Goal: Information Seeking & Learning: Learn about a topic

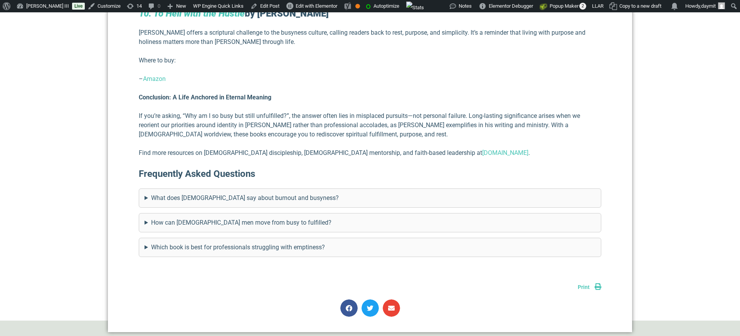
scroll to position [2371, 0]
click at [223, 193] on summary "What does the Bible say about burnout and busyness?" at bounding box center [369, 197] width 451 height 9
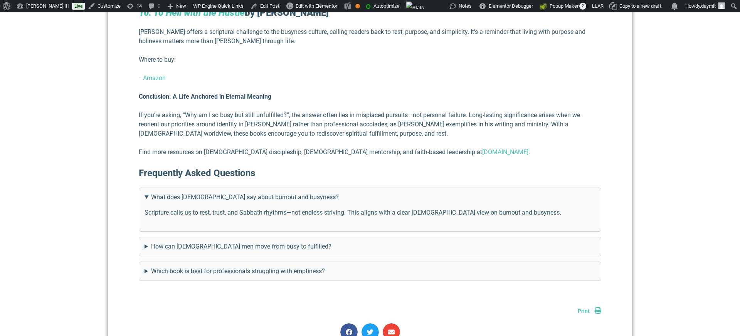
click at [223, 193] on summary "What does the Bible say about burnout and busyness?" at bounding box center [369, 197] width 451 height 9
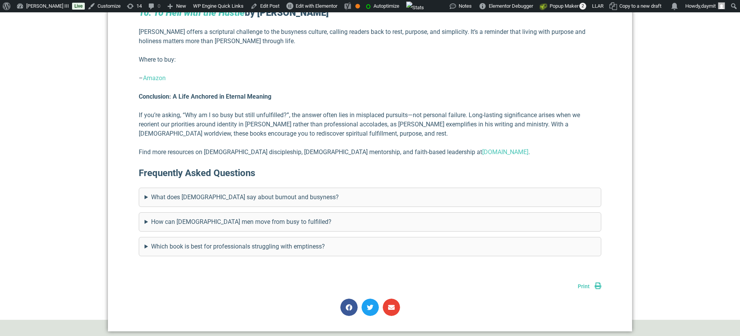
click at [215, 217] on summary "How can Christian men move from busy to fulfilled?" at bounding box center [369, 221] width 451 height 9
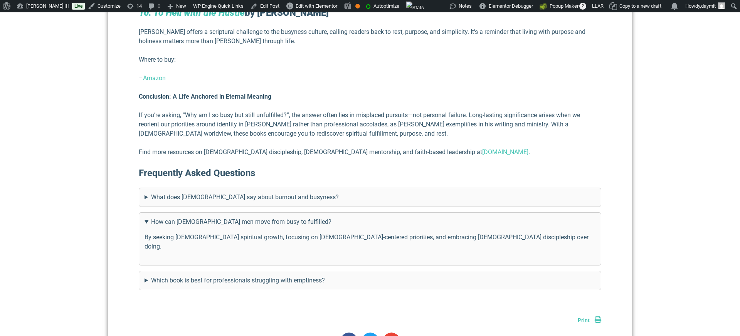
click at [215, 217] on summary "How can Christian men move from busy to fulfilled?" at bounding box center [369, 221] width 451 height 9
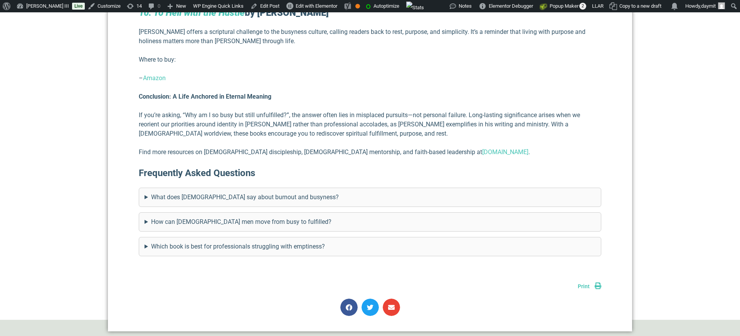
click at [213, 242] on summary "Which book is best for professionals struggling with emptiness?" at bounding box center [369, 246] width 451 height 9
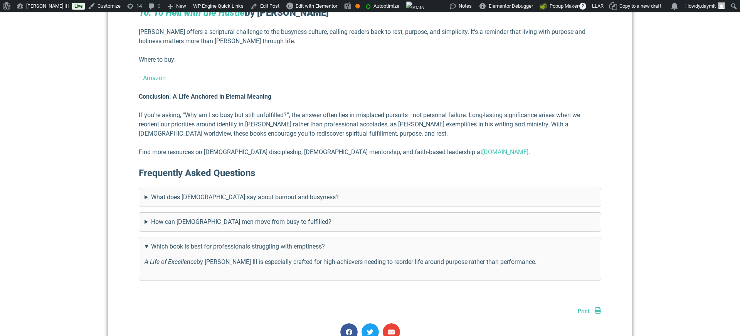
click at [213, 242] on summary "Which book is best for professionals struggling with emptiness?" at bounding box center [369, 246] width 451 height 9
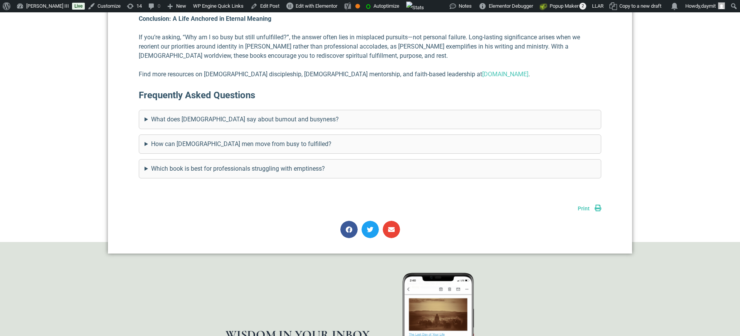
scroll to position [2395, 0]
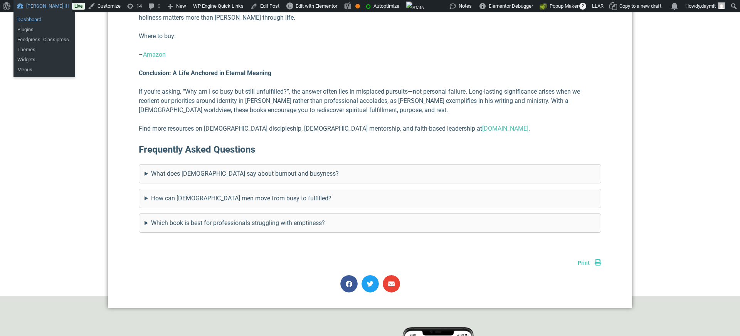
click at [38, 20] on link "Dashboard" at bounding box center [44, 20] width 62 height 10
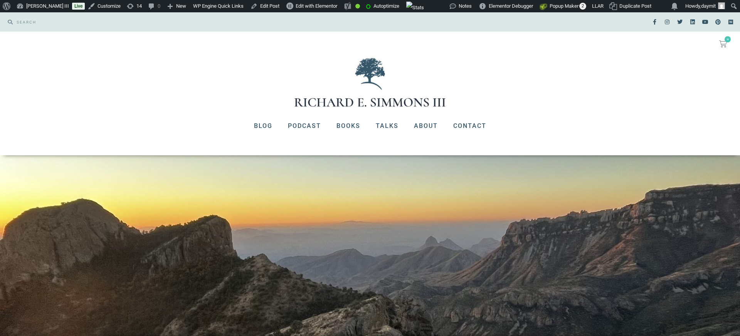
scroll to position [2348, 0]
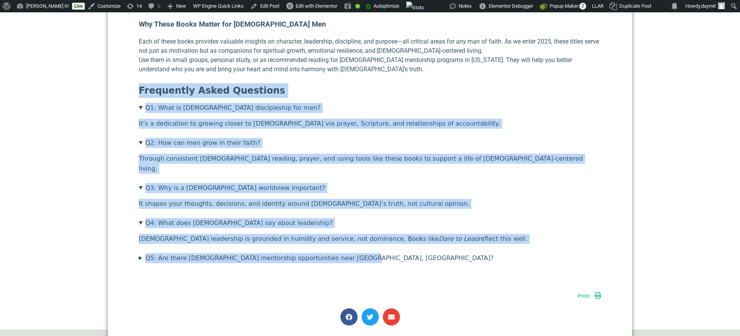
click at [295, 157] on section "Frequently Asked Questions Q1: What is [DEMOGRAPHIC_DATA] discipleship for men?…" at bounding box center [370, 173] width 462 height 180
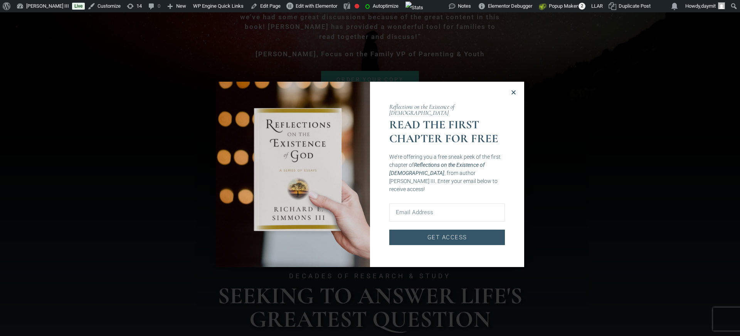
scroll to position [79, 0]
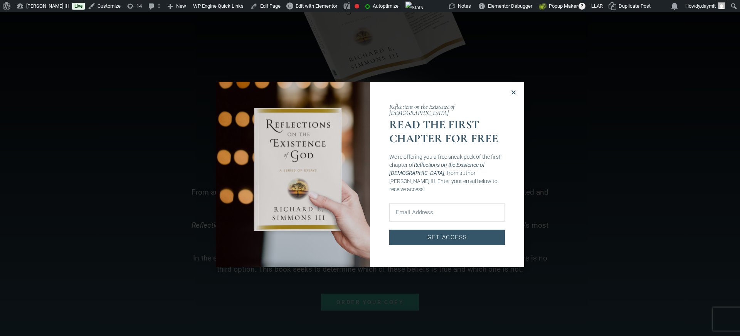
scroll to position [299, 0]
click at [512, 92] on icon "Close" at bounding box center [513, 92] width 6 height 6
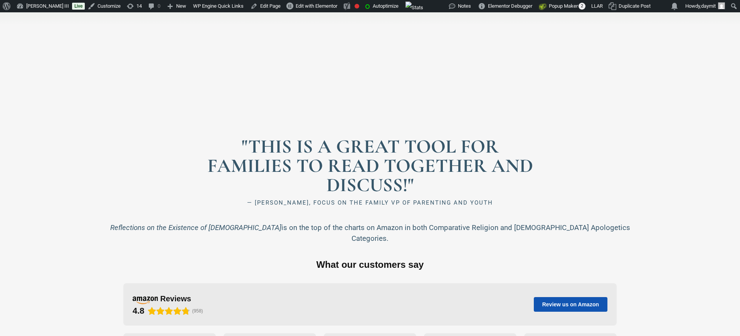
scroll to position [960, 0]
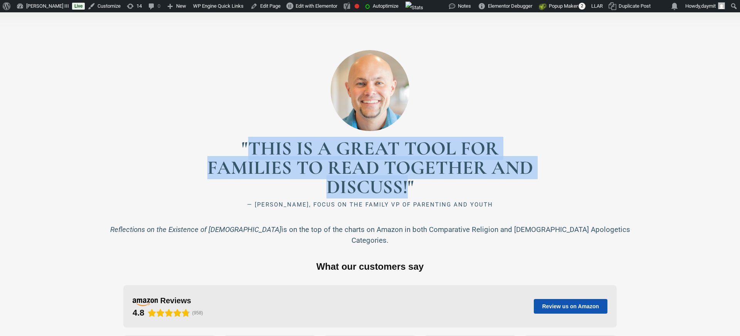
drag, startPoint x: 250, startPoint y: 144, endPoint x: 408, endPoint y: 189, distance: 164.3
click at [408, 189] on h2 ""THIS IS A GREAT TOOL FOR FAMILIES TO READ TOGETHER AND DISCUSS!"" at bounding box center [369, 168] width 331 height 58
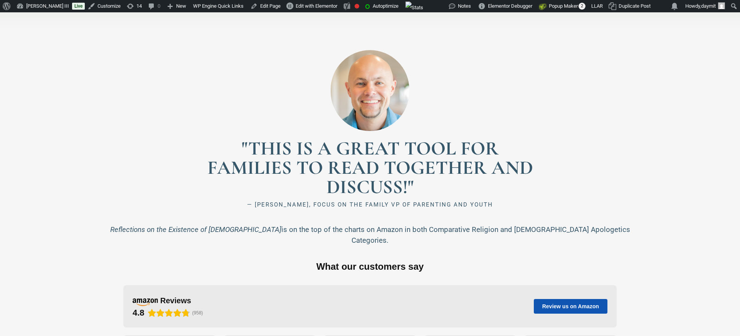
click at [243, 144] on h2 ""THIS IS A GREAT TOOL FOR FAMILIES TO READ TOGETHER AND DISCUSS!"" at bounding box center [369, 168] width 331 height 58
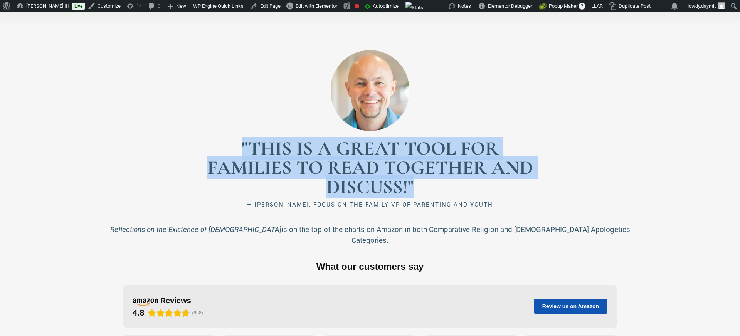
drag, startPoint x: 242, startPoint y: 145, endPoint x: 418, endPoint y: 189, distance: 181.1
click at [418, 189] on h2 ""THIS IS A GREAT TOOL FOR FAMILIES TO READ TOGETHER AND DISCUSS!"" at bounding box center [369, 168] width 331 height 58
copy h2 ""THIS IS A GREAT TOOL FOR FAMILIES TO READ TOGETHER AND DISCUSS!""
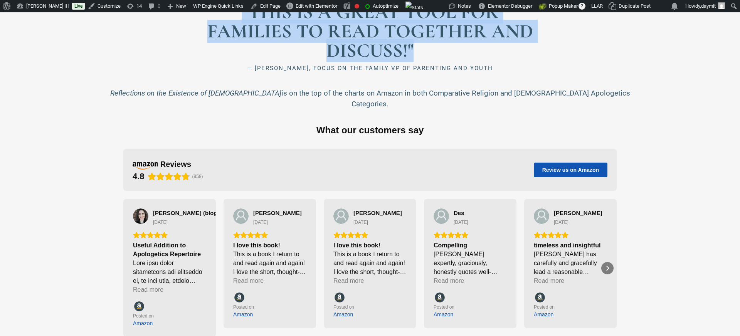
scroll to position [1107, 0]
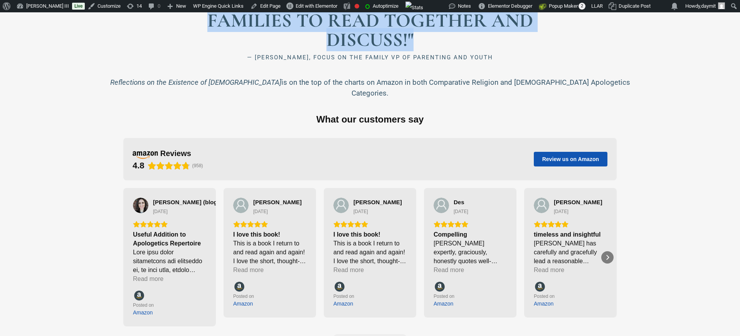
copy h2 ""THIS IS A GREAT TOOL FOR FAMILIES TO READ TOGETHER AND DISCUSS!""
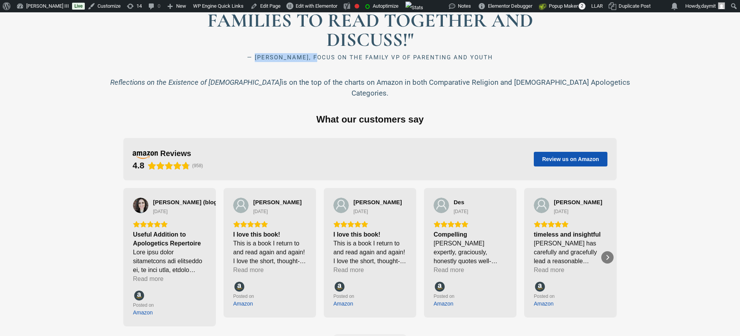
drag, startPoint x: 249, startPoint y: 58, endPoint x: 314, endPoint y: 59, distance: 65.1
click at [314, 59] on h2 "— DR. DANNY HUERTA, FOCUS ON THE FAMILY VP OF PARENTING AND YOUTH" at bounding box center [370, 57] width 524 height 9
copy h2 "DR. DANNY HUERTA"
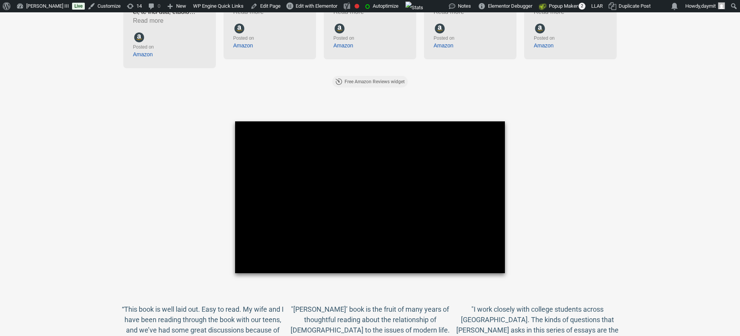
scroll to position [1366, 0]
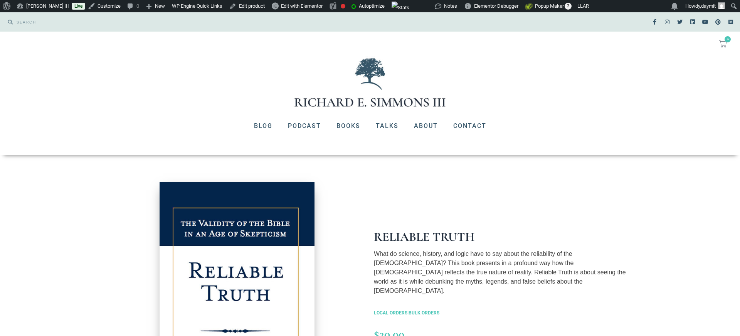
scroll to position [87, 0]
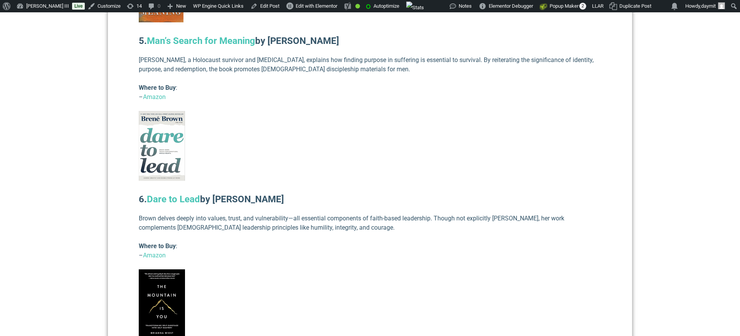
scroll to position [1653, 0]
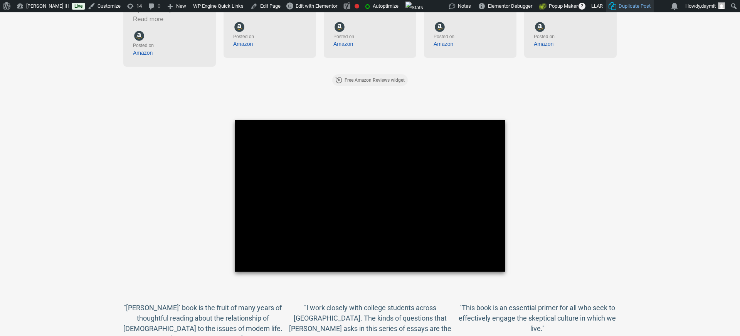
scroll to position [1366, 0]
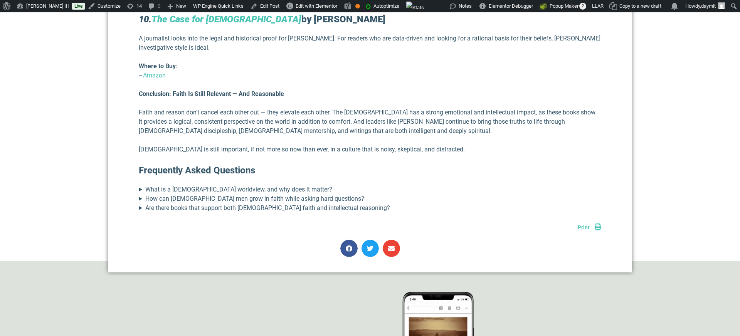
scroll to position [2102, 0]
click at [205, 184] on summary "What is a biblical worldview, and why does it matter?" at bounding box center [370, 188] width 462 height 9
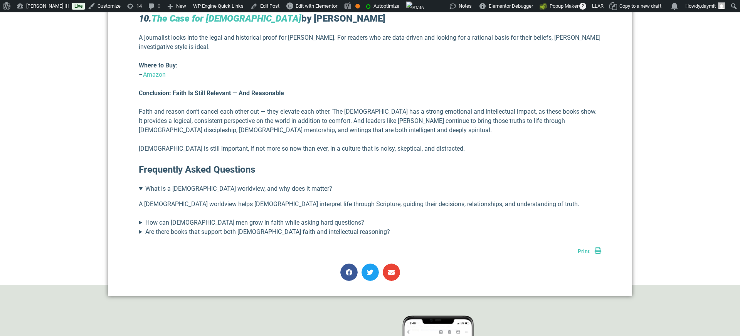
click at [205, 184] on summary "What is a biblical worldview, and why does it matter?" at bounding box center [370, 188] width 462 height 9
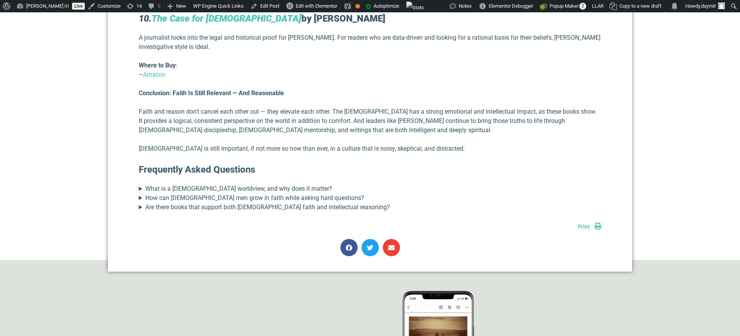
click at [222, 184] on summary "What is a biblical worldview, and why does it matter?" at bounding box center [370, 188] width 462 height 9
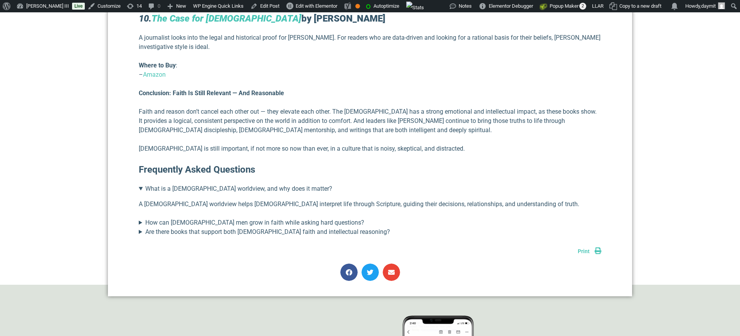
click at [222, 184] on summary "What is a biblical worldview, and why does it matter?" at bounding box center [370, 188] width 462 height 9
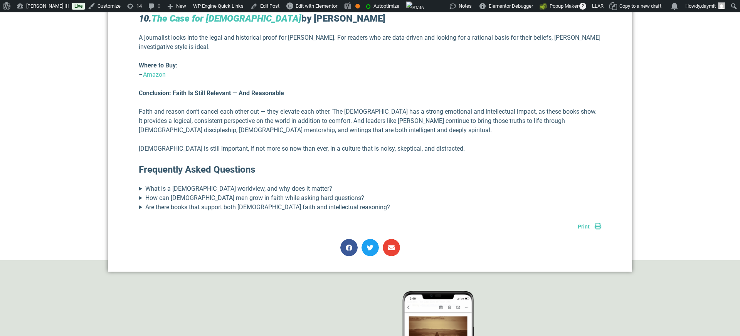
click at [220, 193] on summary "How can Christian men grow in faith while asking hard questions?" at bounding box center [370, 197] width 462 height 9
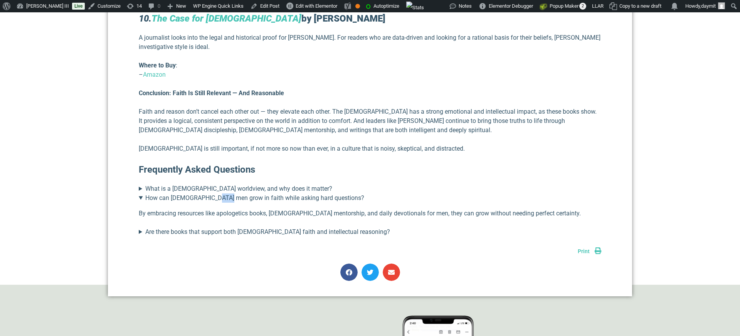
click at [220, 193] on summary "How can Christian men grow in faith while asking hard questions?" at bounding box center [370, 197] width 462 height 9
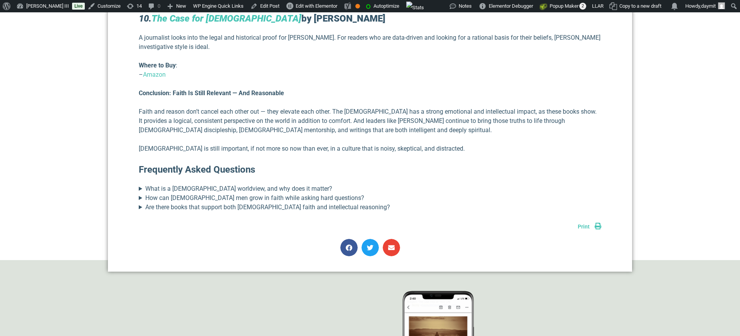
click at [219, 203] on summary "Are there books that support both Christian faith and intellectual reasoning?" at bounding box center [370, 207] width 462 height 9
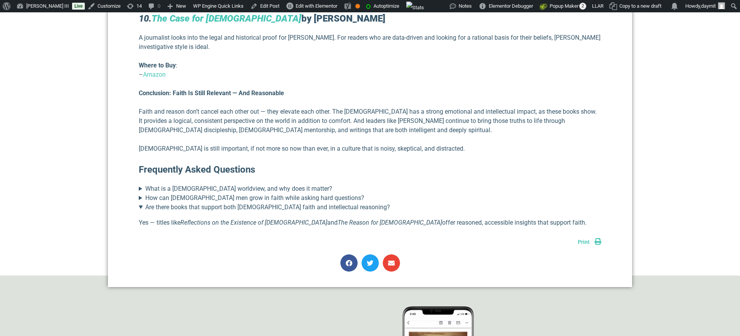
click at [219, 203] on summary "Are there books that support both Christian faith and intellectual reasoning?" at bounding box center [370, 207] width 462 height 9
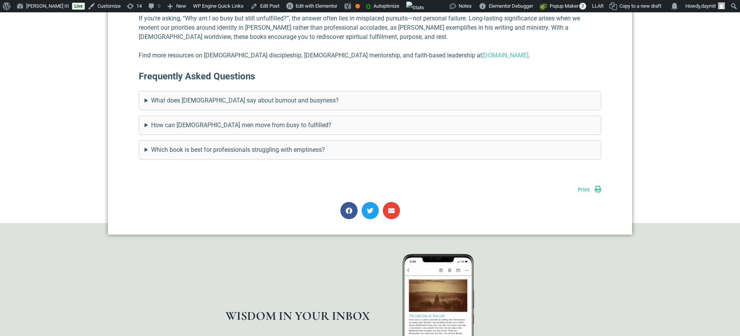
scroll to position [2467, 0]
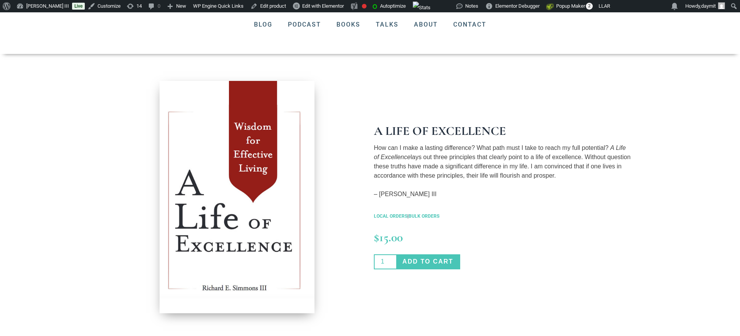
scroll to position [85, 0]
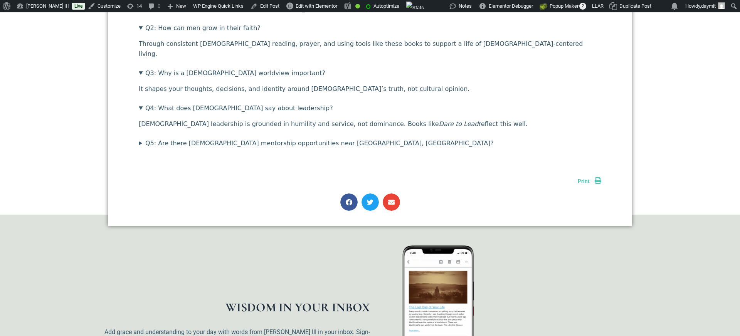
scroll to position [2384, 0]
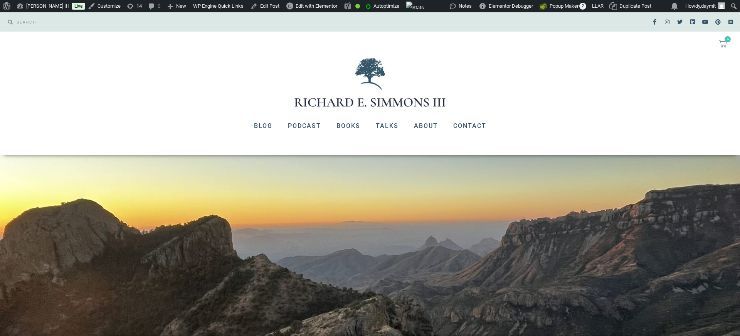
scroll to position [2384, 0]
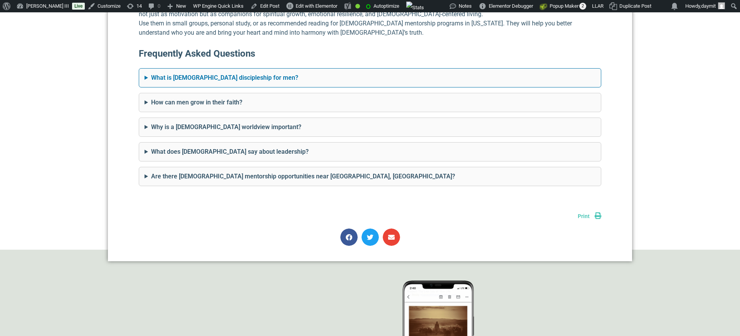
click at [232, 73] on summary "What is [DEMOGRAPHIC_DATA] discipleship for men?" at bounding box center [369, 77] width 451 height 9
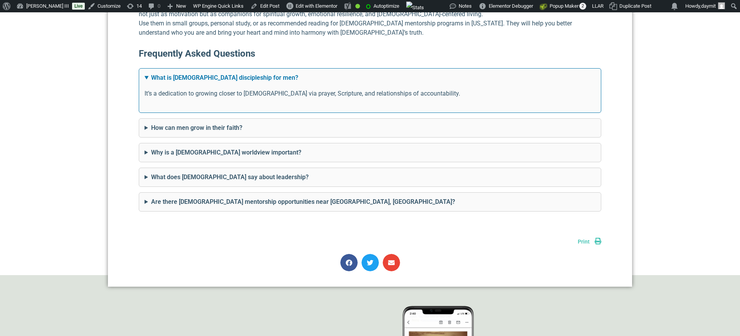
click at [232, 73] on summary "What is [DEMOGRAPHIC_DATA] discipleship for men?" at bounding box center [369, 77] width 451 height 9
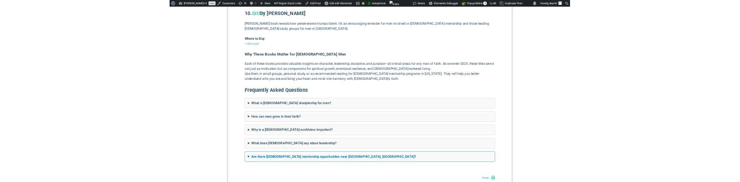
scroll to position [2298, 0]
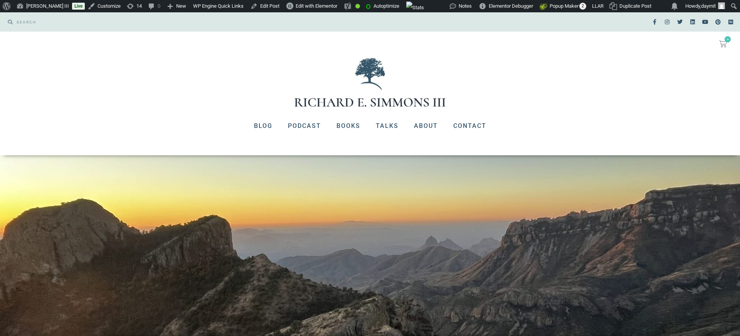
scroll to position [2112, 0]
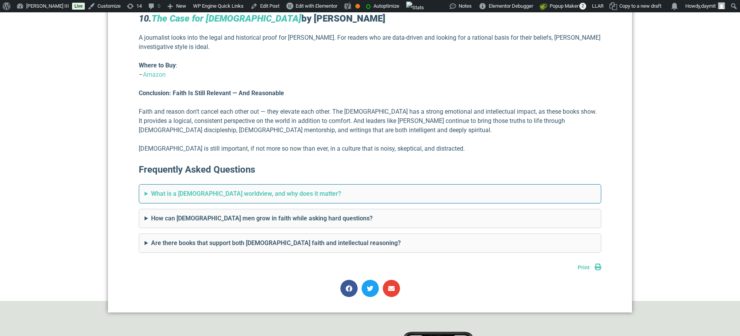
scroll to position [2102, 0]
click at [194, 189] on summary "What is a biblical worldview, and why does it matter?" at bounding box center [369, 193] width 451 height 9
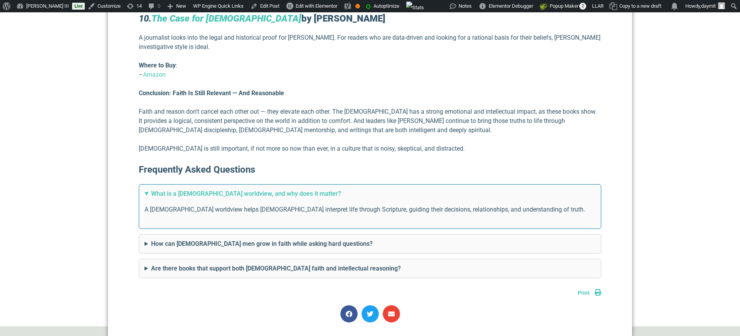
click at [194, 189] on summary "What is a [DEMOGRAPHIC_DATA] worldview, and why does it matter?" at bounding box center [369, 193] width 451 height 9
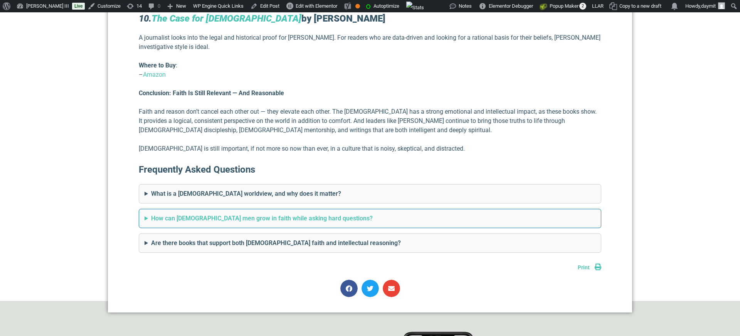
click at [189, 214] on summary "How can [DEMOGRAPHIC_DATA] men grow in faith while asking hard questions?" at bounding box center [369, 218] width 451 height 9
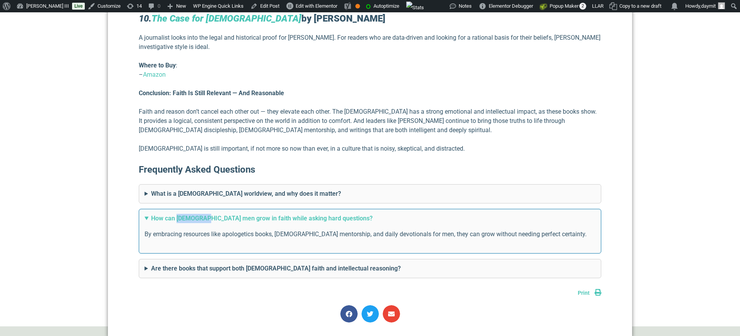
click at [189, 214] on summary "How can [DEMOGRAPHIC_DATA] men grow in faith while asking hard questions?" at bounding box center [369, 218] width 451 height 9
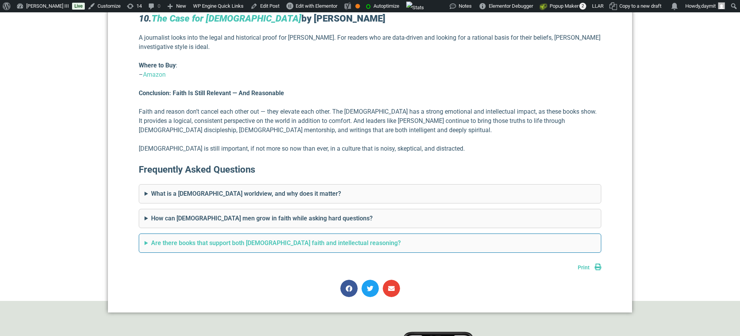
click at [185, 238] on summary "Are there books that support both [DEMOGRAPHIC_DATA] faith and intellectual rea…" at bounding box center [369, 242] width 451 height 9
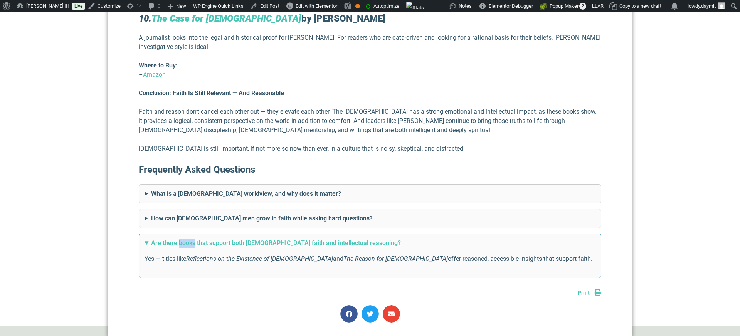
click at [185, 238] on summary "Are there books that support both [DEMOGRAPHIC_DATA] faith and intellectual rea…" at bounding box center [369, 242] width 451 height 9
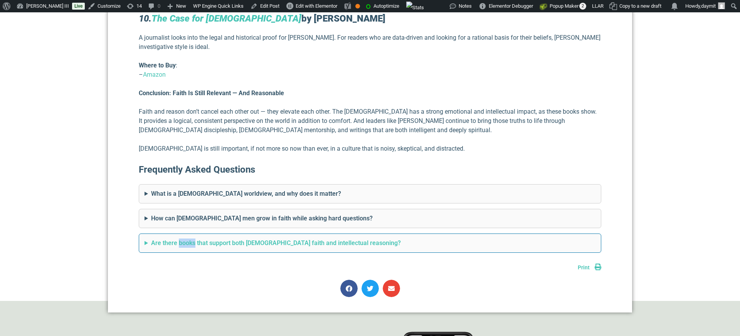
click at [185, 238] on summary "Are there books that support both [DEMOGRAPHIC_DATA] faith and intellectual rea…" at bounding box center [369, 242] width 451 height 9
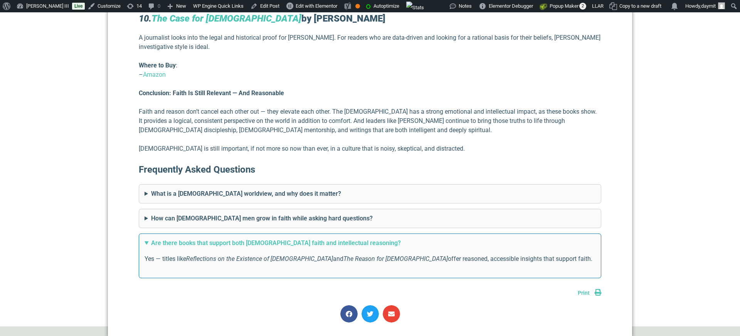
click at [185, 238] on summary "Are there books that support both [DEMOGRAPHIC_DATA] faith and intellectual rea…" at bounding box center [369, 242] width 451 height 9
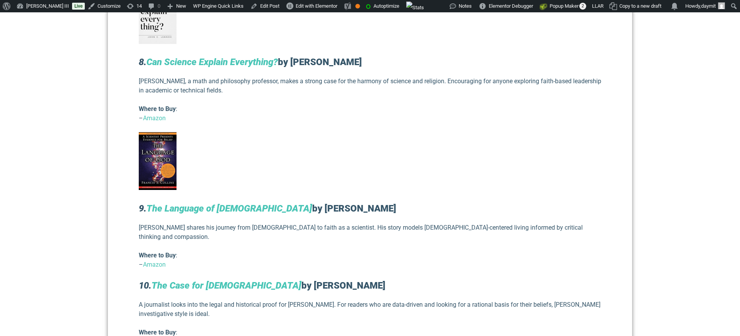
scroll to position [1834, 0]
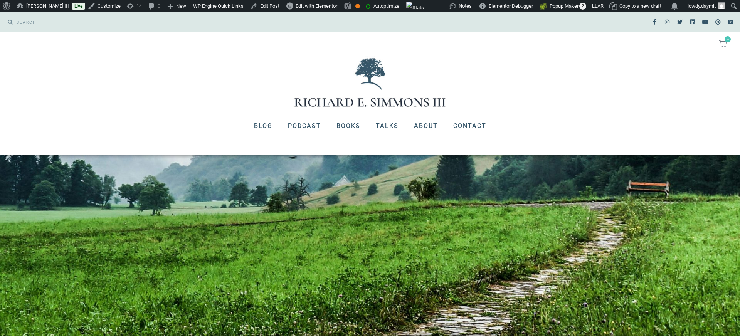
scroll to position [2467, 0]
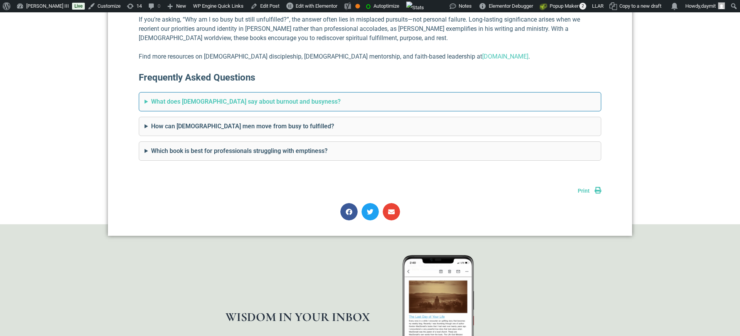
click at [185, 97] on summary "What does [DEMOGRAPHIC_DATA] say about burnout and busyness?" at bounding box center [369, 101] width 451 height 9
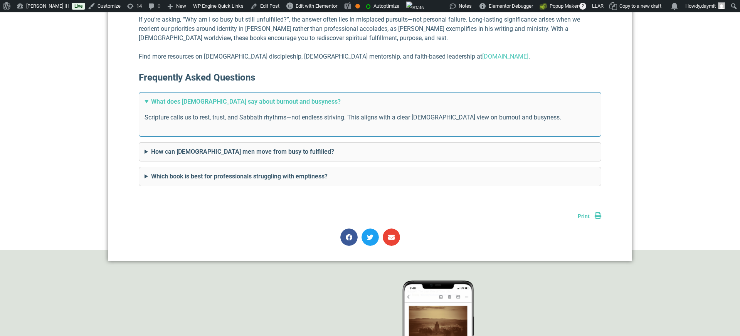
click at [185, 97] on summary "What does the Bible say about burnout and busyness?" at bounding box center [369, 101] width 451 height 9
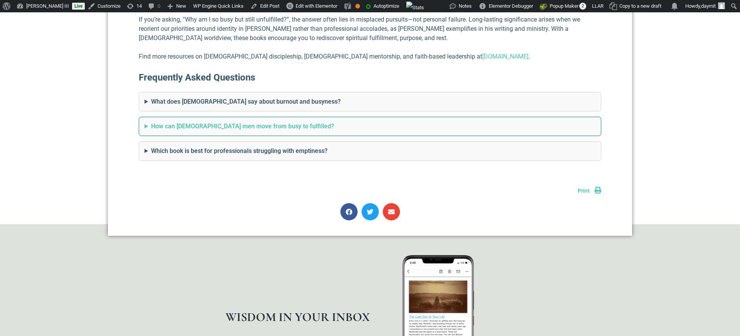
click at [183, 122] on summary "How can Christian men move from busy to fulfilled?" at bounding box center [369, 126] width 451 height 9
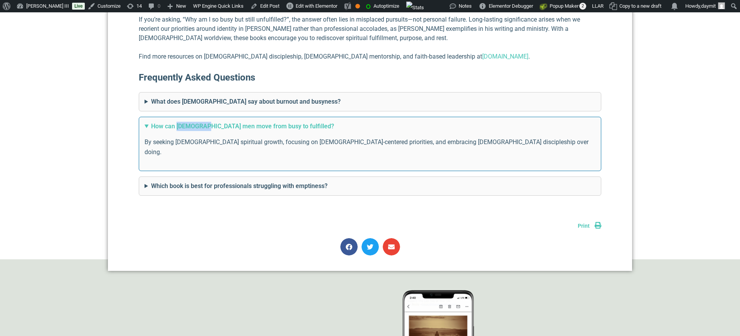
click at [183, 122] on summary "How can Christian men move from busy to fulfilled?" at bounding box center [369, 126] width 451 height 9
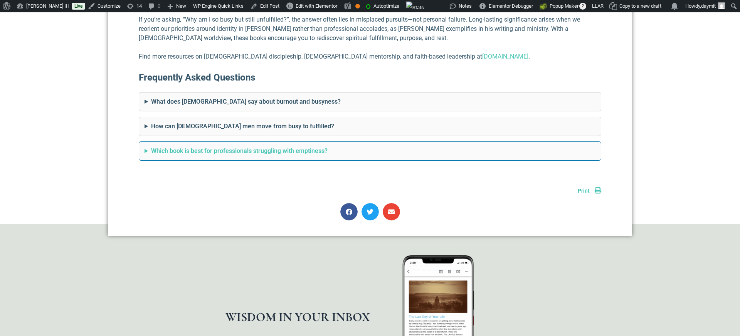
click at [178, 146] on summary "Which book is best for professionals struggling with emptiness?" at bounding box center [369, 150] width 451 height 9
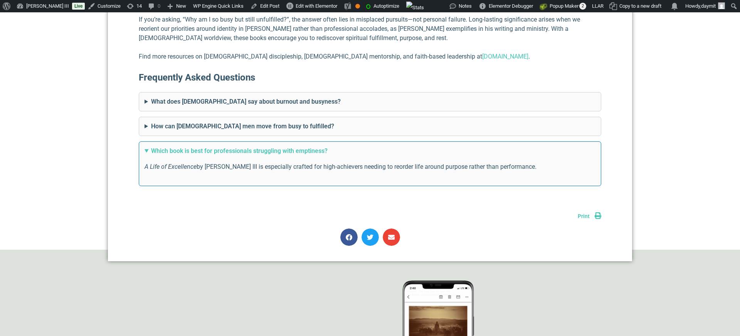
click at [178, 146] on summary "Which book is best for professionals struggling with emptiness?" at bounding box center [369, 150] width 451 height 9
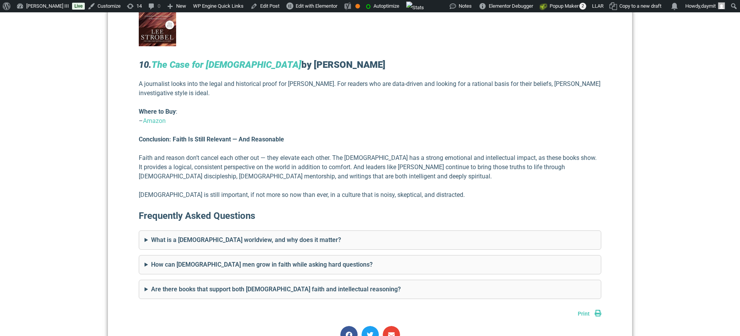
scroll to position [2122, 0]
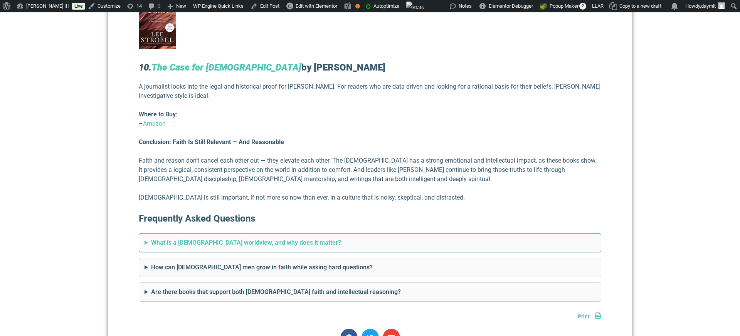
click at [208, 238] on summary "What is a [DEMOGRAPHIC_DATA] worldview, and why does it matter?" at bounding box center [369, 242] width 451 height 9
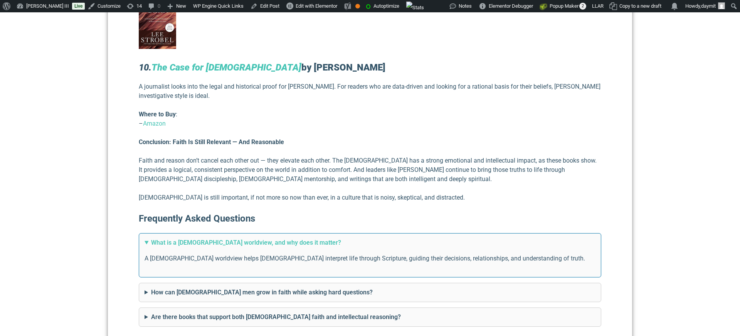
click at [208, 238] on summary "What is a [DEMOGRAPHIC_DATA] worldview, and why does it matter?" at bounding box center [369, 242] width 451 height 9
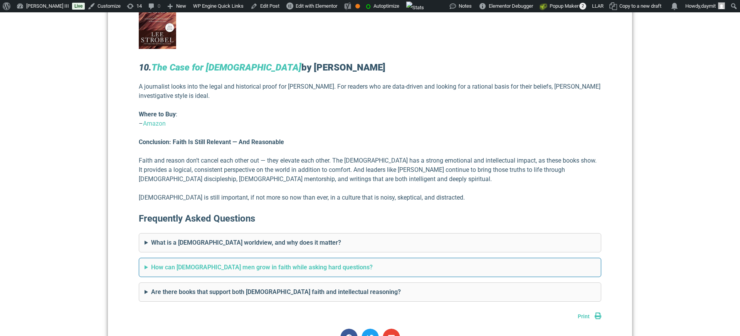
click at [206, 263] on summary "How can [DEMOGRAPHIC_DATA] men grow in faith while asking hard questions?" at bounding box center [369, 267] width 451 height 9
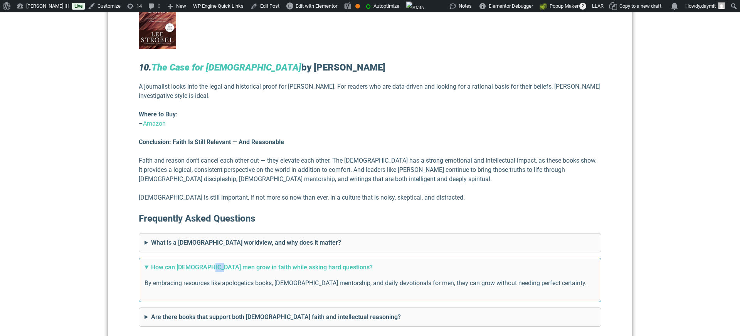
click at [206, 263] on summary "How can [DEMOGRAPHIC_DATA] men grow in faith while asking hard questions?" at bounding box center [369, 267] width 451 height 9
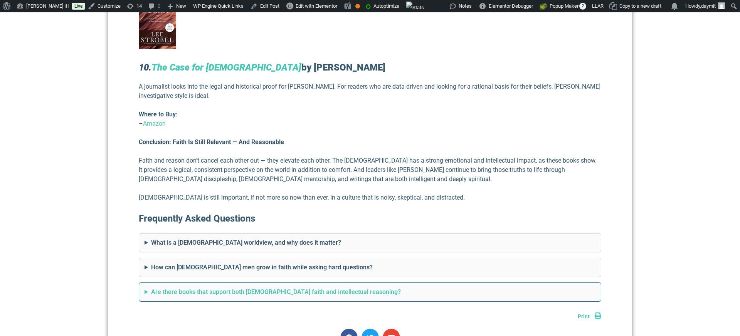
click at [203, 287] on summary "Are there books that support both [DEMOGRAPHIC_DATA] faith and intellectual rea…" at bounding box center [369, 291] width 451 height 9
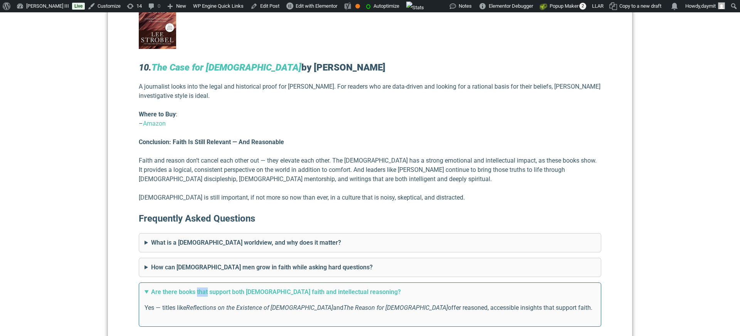
click at [203, 287] on summary "Are there books that support both [DEMOGRAPHIC_DATA] faith and intellectual rea…" at bounding box center [369, 291] width 451 height 9
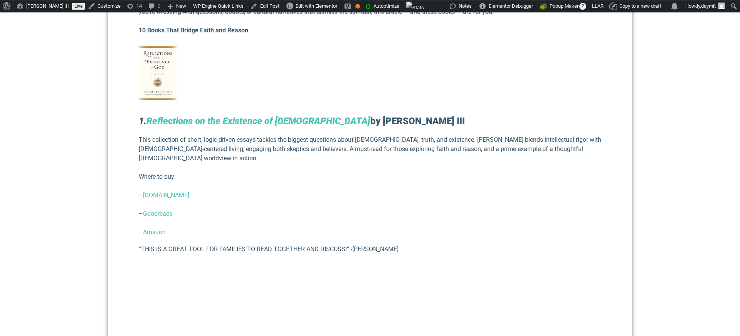
scroll to position [451, 0]
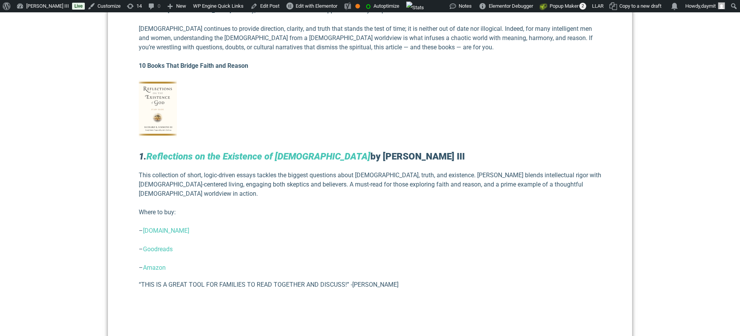
scroll to position [380, 0]
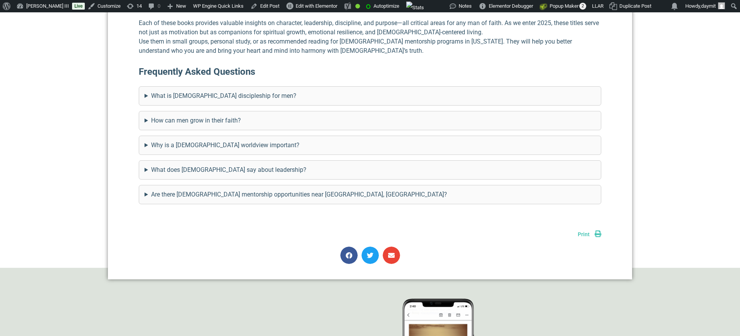
scroll to position [2359, 0]
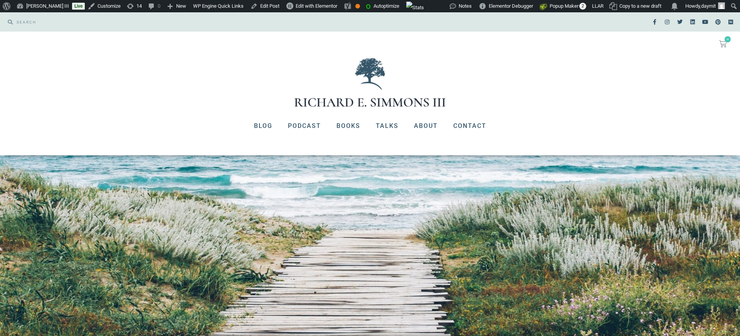
scroll to position [380, 0]
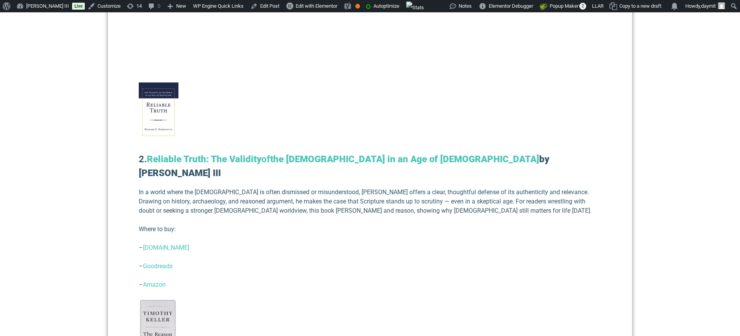
scroll to position [791, 0]
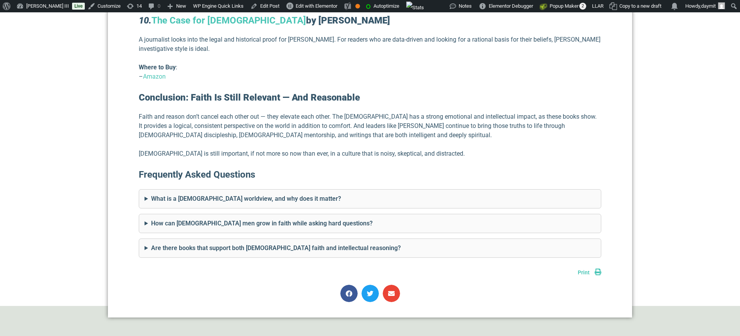
scroll to position [2190, 0]
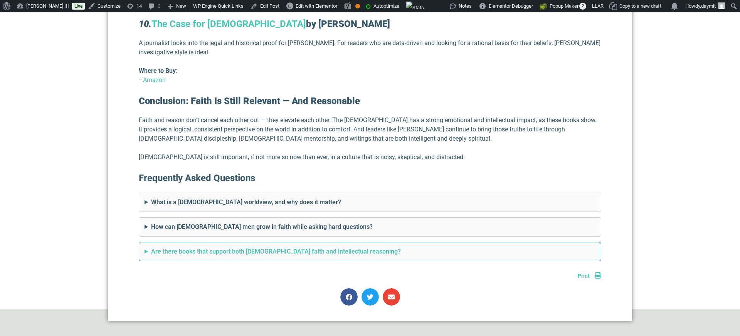
click at [241, 247] on summary "Are there books that support both Christian faith and intellectual reasoning?" at bounding box center [369, 251] width 451 height 9
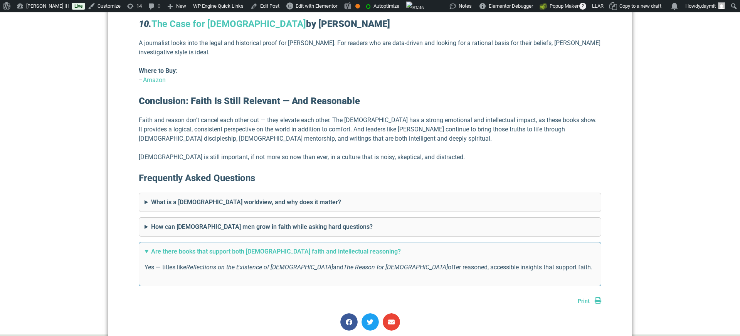
click at [241, 247] on summary "Are there books that support both Christian faith and intellectual reasoning?" at bounding box center [369, 251] width 451 height 9
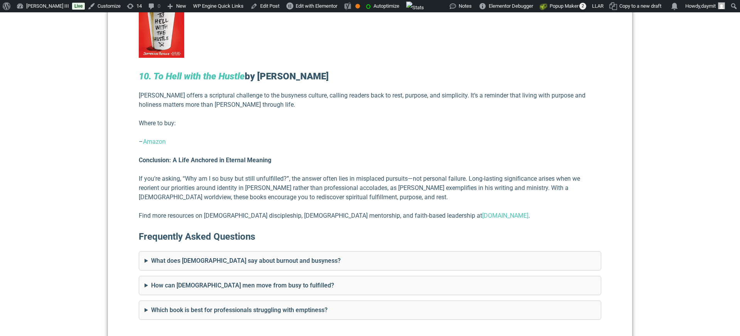
scroll to position [2305, 0]
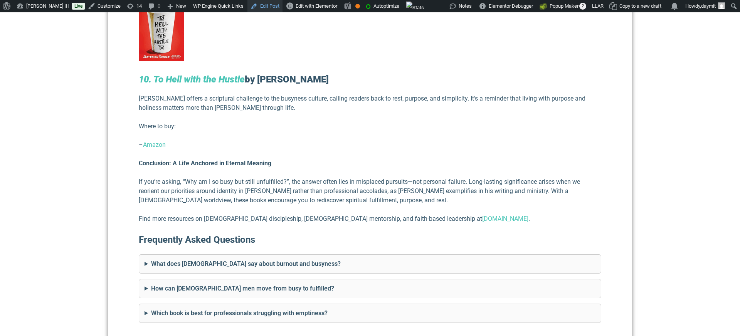
click at [281, 3] on link "Edit Post" at bounding box center [264, 6] width 35 height 12
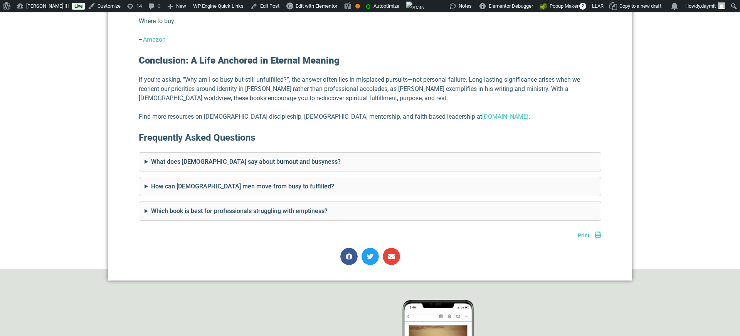
scroll to position [2389, 0]
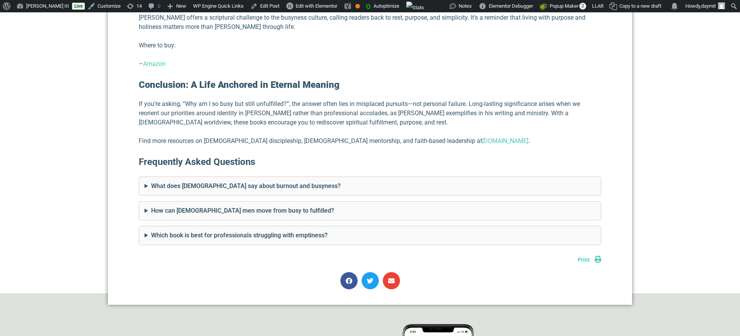
click at [155, 181] on summary "What does [DEMOGRAPHIC_DATA] say about burnout and busyness?" at bounding box center [369, 185] width 451 height 9
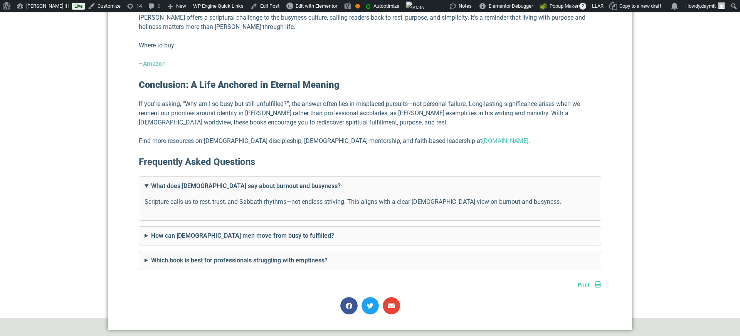
click at [155, 181] on summary "What does the Bible say about burnout and busyness?" at bounding box center [369, 185] width 451 height 9
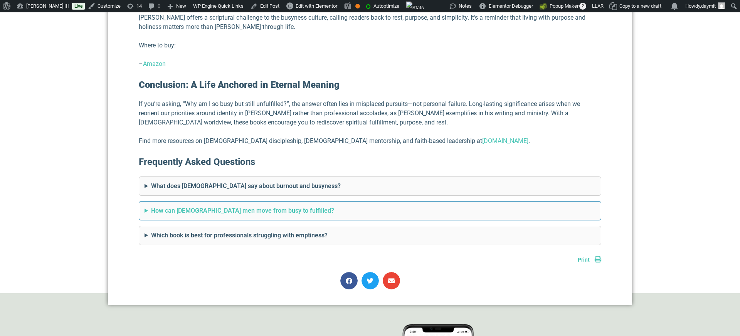
click at [155, 206] on summary "How can Christian men move from busy to fulfilled?" at bounding box center [369, 210] width 451 height 9
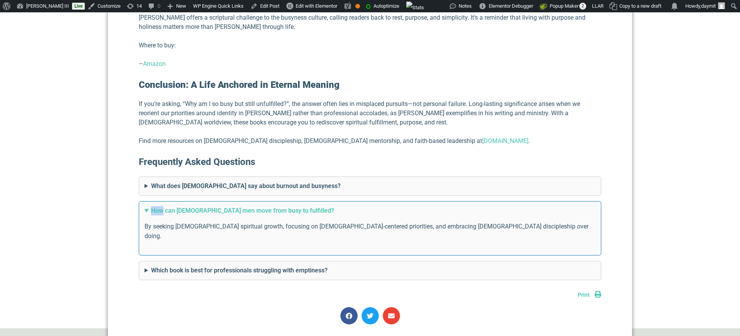
click at [155, 206] on summary "How can Christian men move from busy to fulfilled?" at bounding box center [369, 210] width 451 height 9
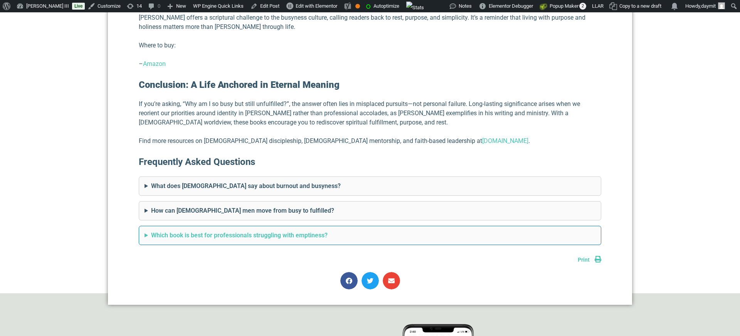
click at [160, 231] on summary "Which book is best for professionals struggling with emptiness?" at bounding box center [369, 235] width 451 height 9
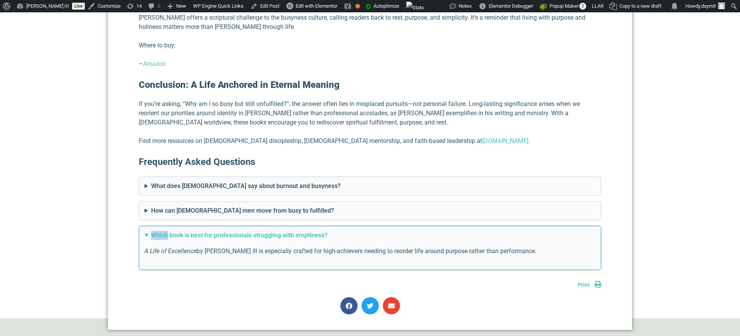
click at [160, 231] on summary "Which book is best for professionals struggling with emptiness?" at bounding box center [369, 235] width 451 height 9
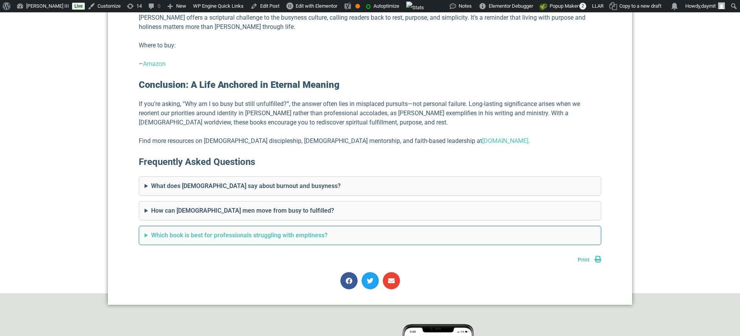
click at [160, 231] on summary "Which book is best for professionals struggling with emptiness?" at bounding box center [369, 235] width 451 height 9
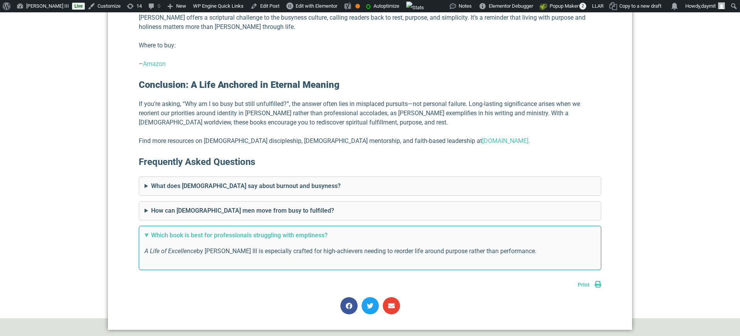
click at [160, 231] on summary "Which book is best for professionals struggling with emptiness?" at bounding box center [369, 235] width 451 height 9
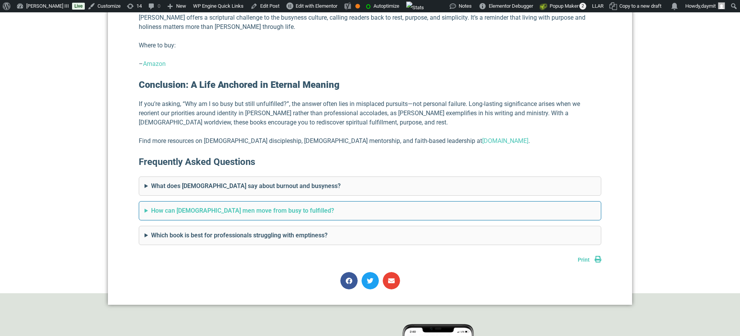
click at [166, 206] on summary "How can Christian men move from busy to fulfilled?" at bounding box center [369, 210] width 451 height 9
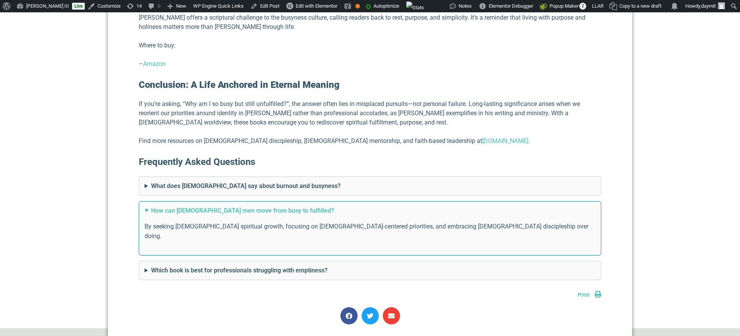
click at [166, 206] on summary "How can Christian men move from busy to fulfilled?" at bounding box center [369, 210] width 451 height 9
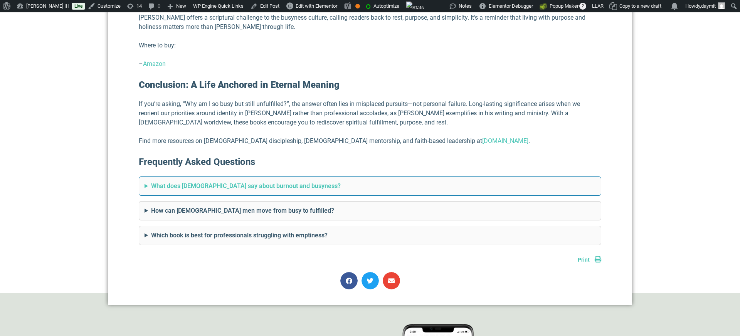
click at [173, 181] on summary "What does the Bible say about burnout and busyness?" at bounding box center [369, 185] width 451 height 9
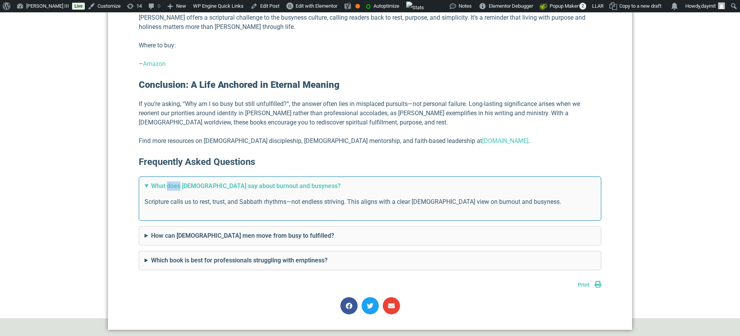
click at [173, 181] on summary "What does the Bible say about burnout and busyness?" at bounding box center [369, 185] width 451 height 9
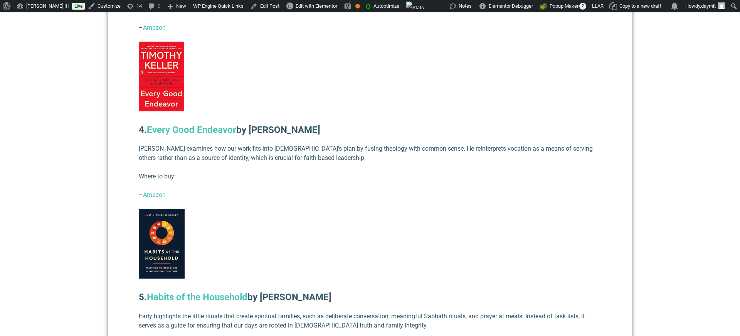
scroll to position [1246, 0]
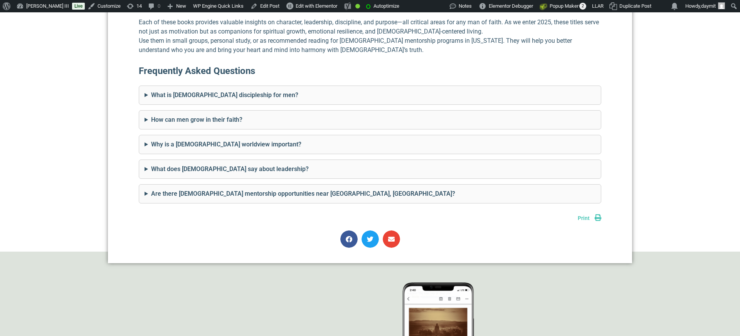
scroll to position [2377, 0]
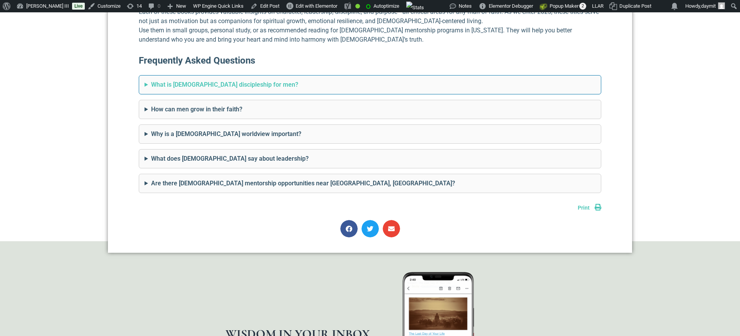
click at [210, 80] on summary "What is [DEMOGRAPHIC_DATA] discipleship for men?" at bounding box center [369, 84] width 451 height 9
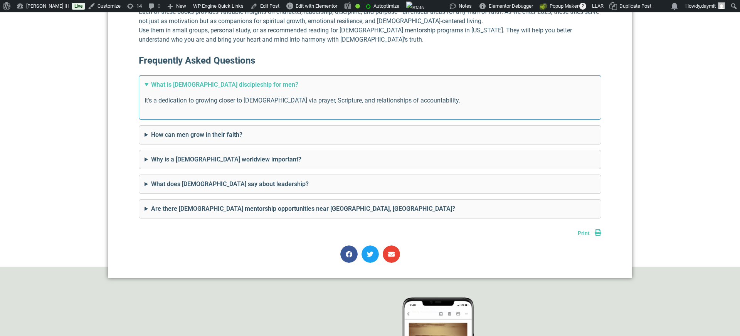
click at [210, 80] on summary "What is [DEMOGRAPHIC_DATA] discipleship for men?" at bounding box center [369, 84] width 451 height 9
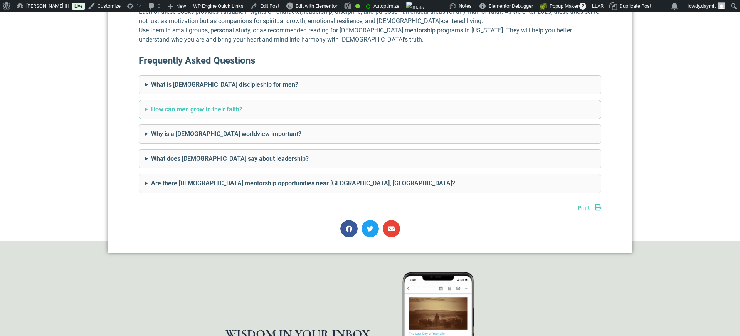
click at [206, 105] on summary "How can men grow in their faith?" at bounding box center [369, 109] width 451 height 9
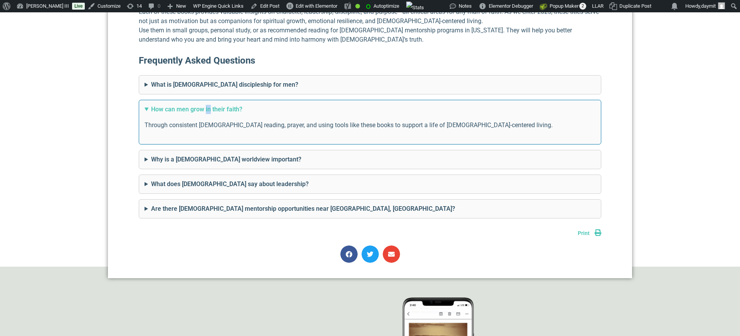
click at [206, 105] on summary "How can men grow in their faith?" at bounding box center [369, 109] width 451 height 9
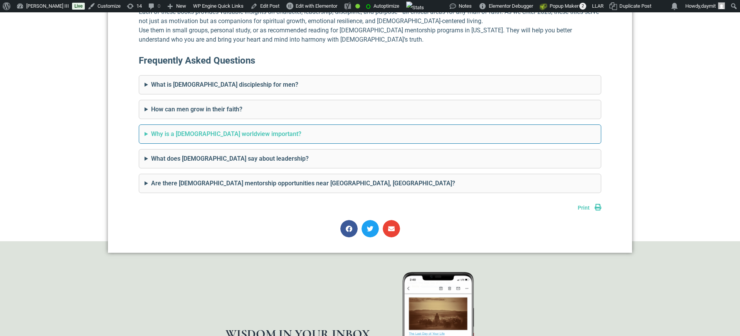
click at [204, 129] on summary "Why is a [DEMOGRAPHIC_DATA] worldview important?" at bounding box center [369, 133] width 451 height 9
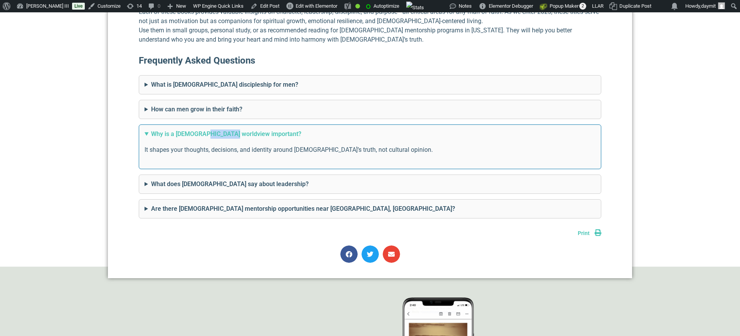
click at [204, 129] on summary "Why is a [DEMOGRAPHIC_DATA] worldview important?" at bounding box center [369, 133] width 451 height 9
